Goal: Transaction & Acquisition: Obtain resource

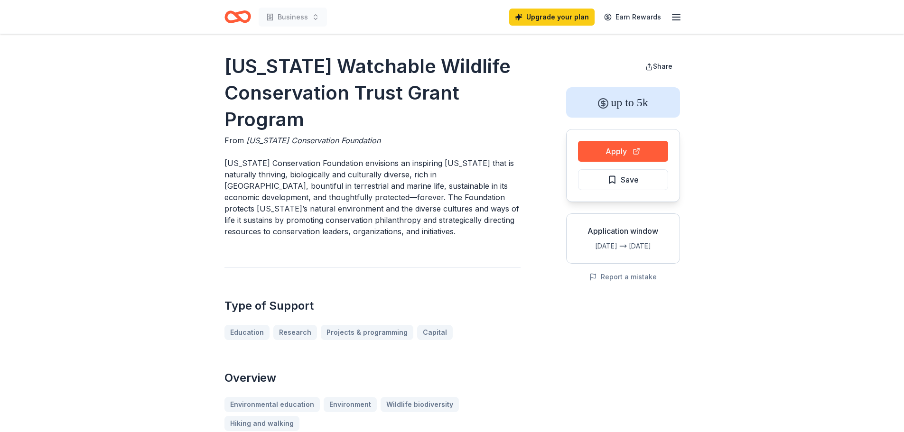
click at [236, 13] on icon "Home" at bounding box center [241, 16] width 15 height 9
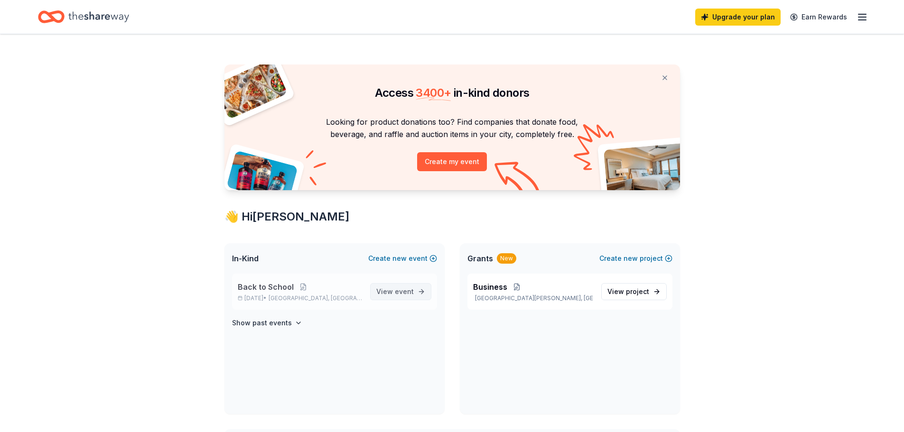
click at [397, 294] on span "event" at bounding box center [404, 292] width 19 height 8
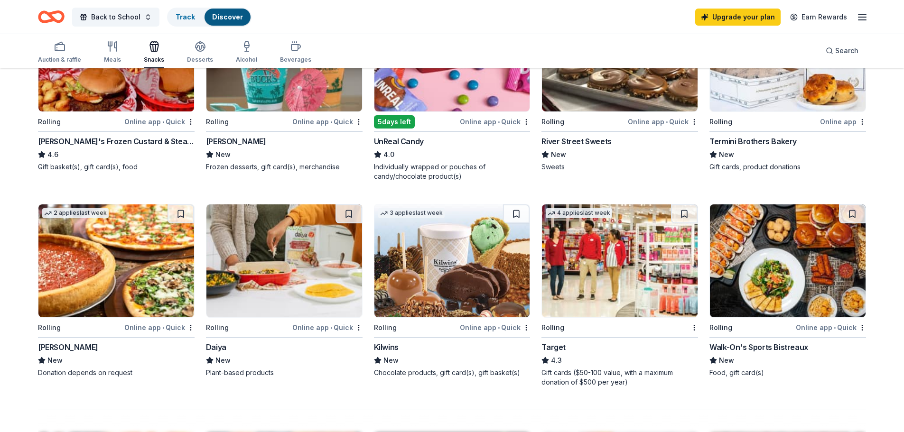
scroll to position [617, 0]
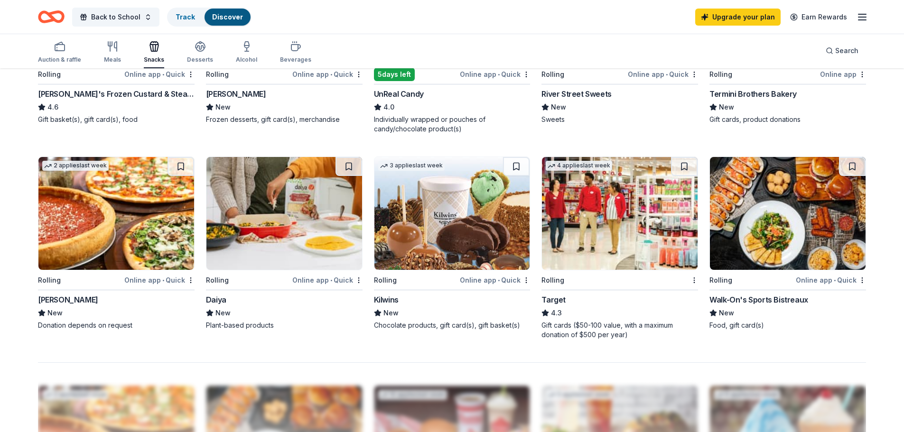
click at [579, 330] on div "Gift cards ($50-100 value, with a maximum donation of $500 per year)" at bounding box center [619, 330] width 157 height 19
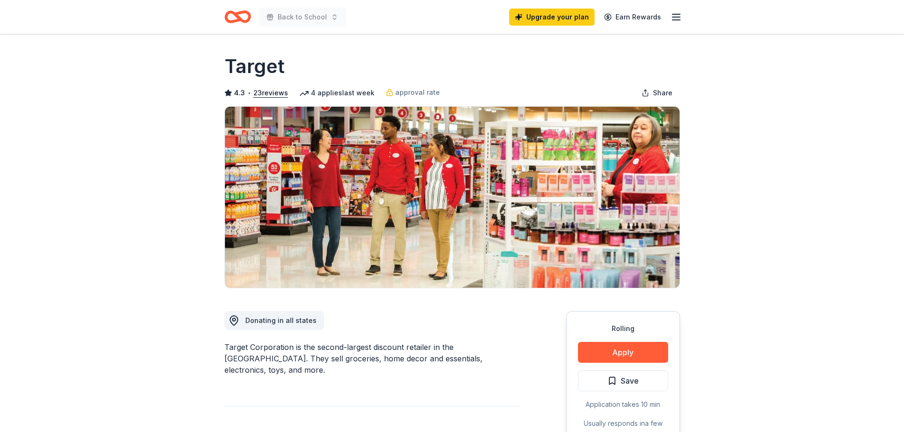
scroll to position [47, 0]
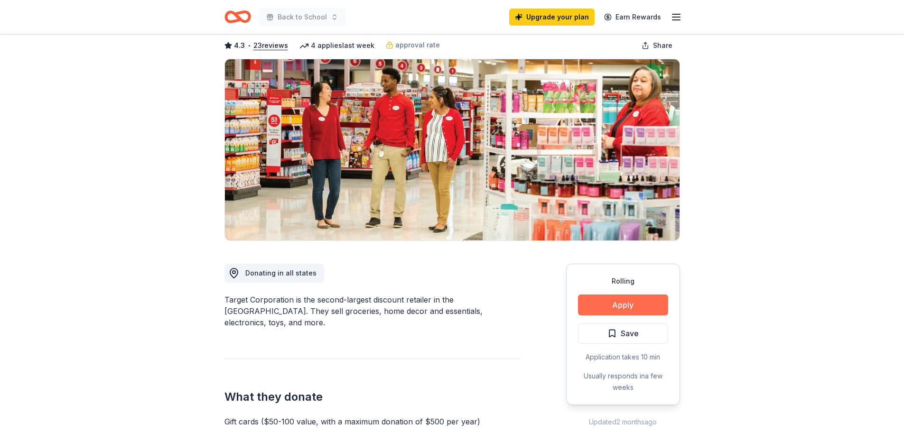
click at [610, 310] on button "Apply" at bounding box center [623, 305] width 90 height 21
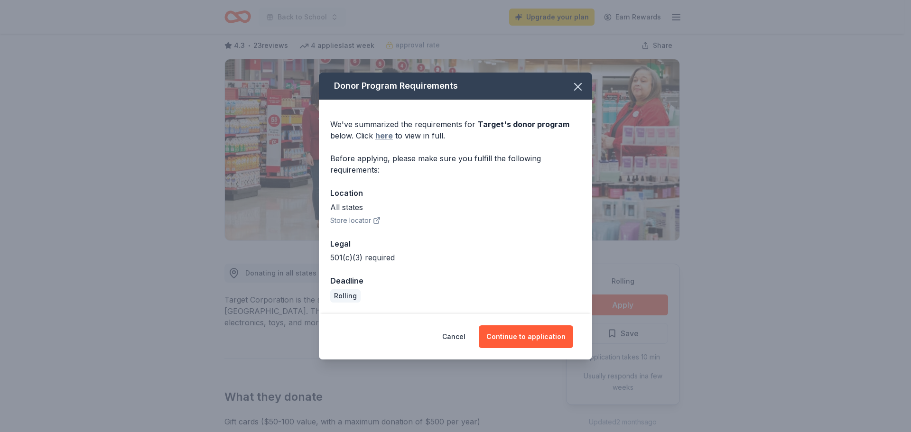
click at [382, 137] on link "here" at bounding box center [384, 135] width 18 height 11
click at [518, 340] on button "Continue to application" at bounding box center [526, 337] width 94 height 23
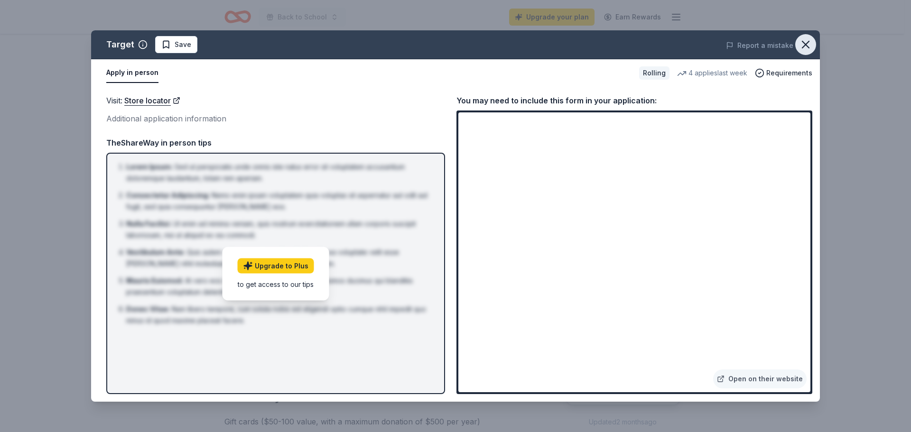
click at [809, 42] on icon "button" at bounding box center [805, 44] width 7 height 7
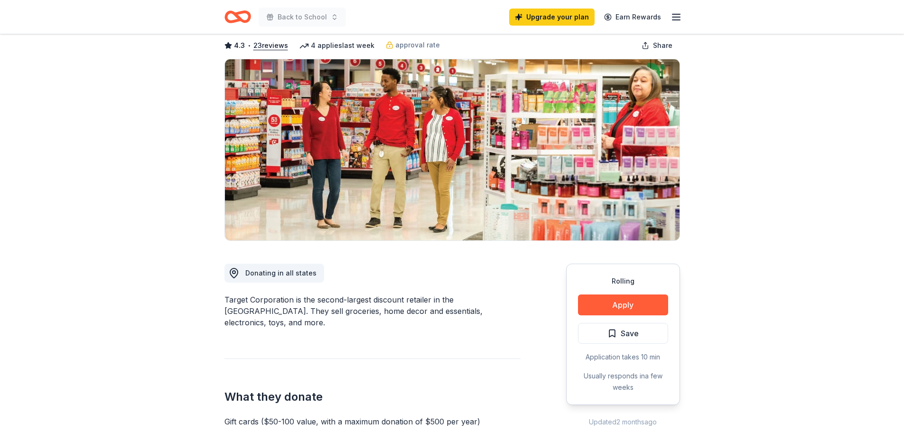
click at [242, 12] on icon "Home" at bounding box center [241, 16] width 15 height 9
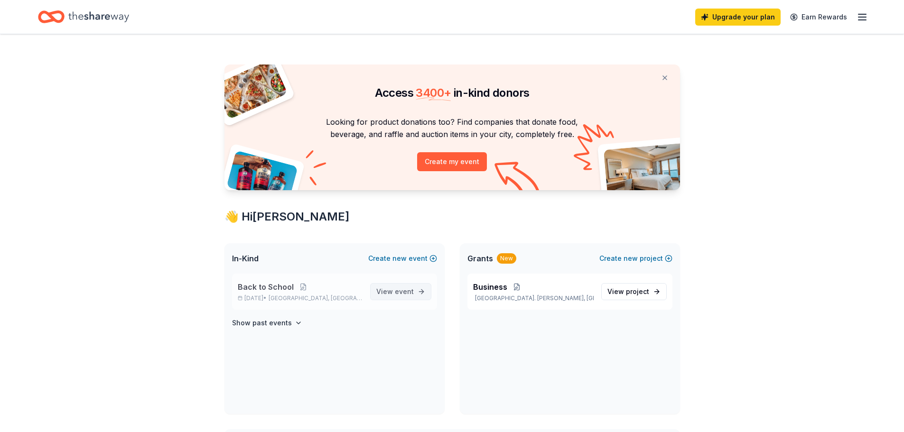
click at [399, 289] on span "event" at bounding box center [404, 292] width 19 height 8
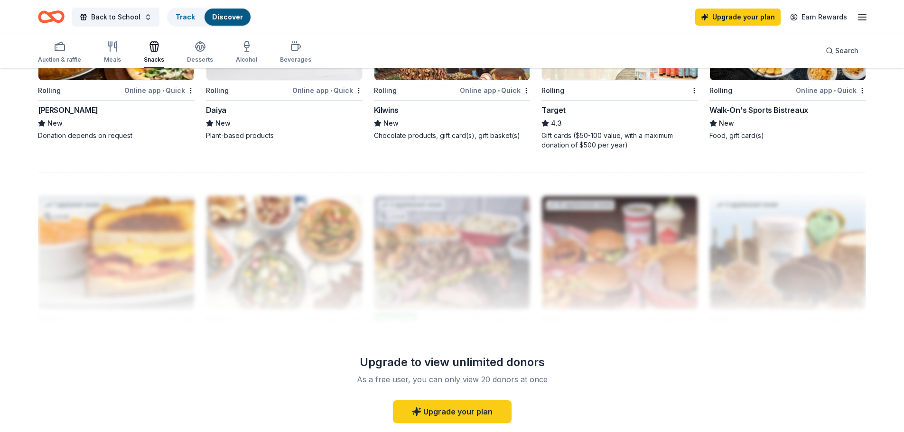
scroll to position [569, 0]
